Goal: Answer question/provide support

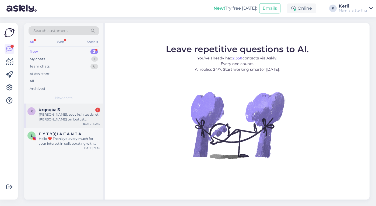
click at [59, 116] on div "[PERSON_NAME], sooviksin teada, et [PERSON_NAME] on lootust tagastuse tagasimak…" at bounding box center [69, 117] width 61 height 10
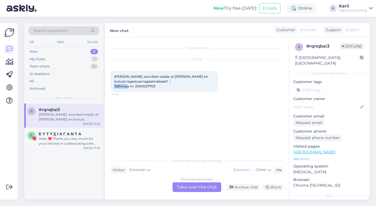
drag, startPoint x: 137, startPoint y: 86, endPoint x: 167, endPoint y: 86, distance: 30.7
click at [167, 86] on div "[PERSON_NAME], sooviksin teada, et [PERSON_NAME] on lootust tagastuse tagasimak…" at bounding box center [164, 81] width 108 height 21
copy span "2000027703"
click at [178, 142] on div "Chat started [DATE] [PERSON_NAME], sooviksin teada, et millal on lootust tagast…" at bounding box center [199, 97] width 178 height 108
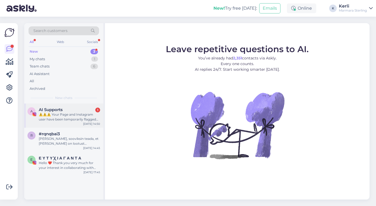
click at [60, 111] on span "AI Supports" at bounding box center [51, 110] width 24 height 5
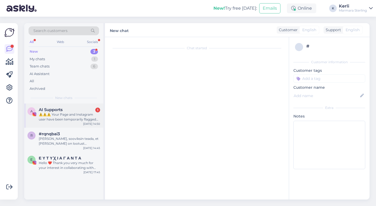
scroll to position [11, 0]
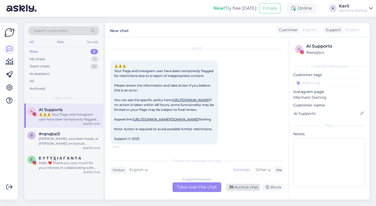
click at [247, 188] on div "Archive chat" at bounding box center [244, 187] width 34 height 7
